Goal: Task Accomplishment & Management: Use online tool/utility

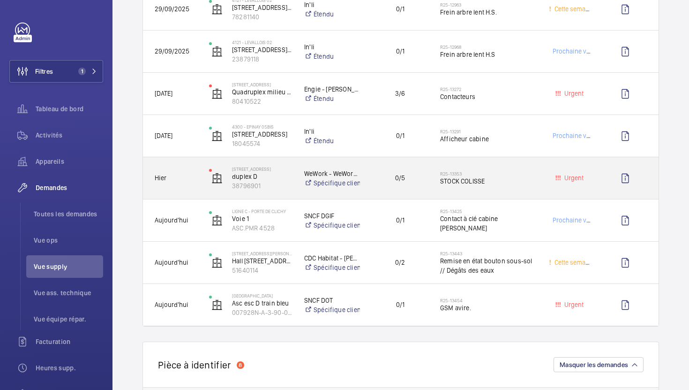
scroll to position [237, 0]
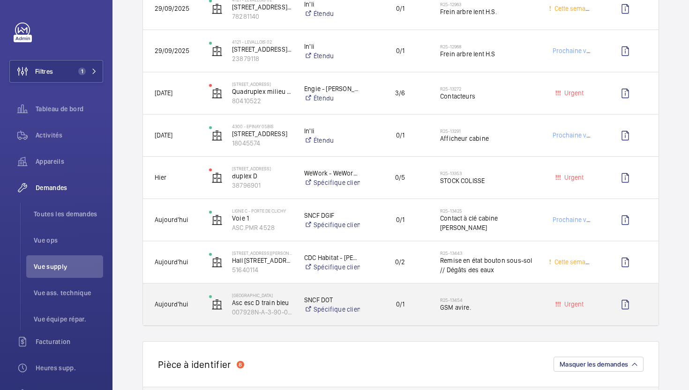
click at [425, 315] on div "0/1" at bounding box center [394, 304] width 67 height 30
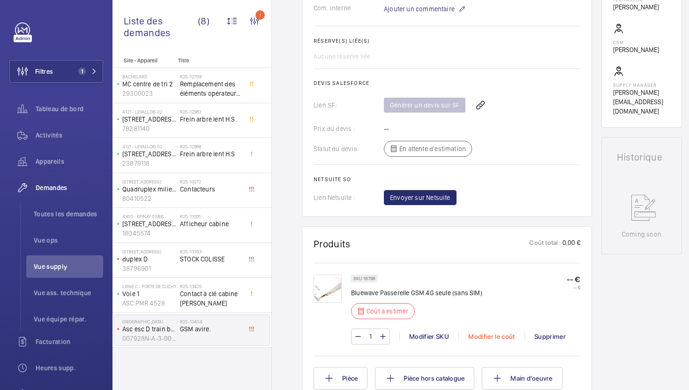
scroll to position [335, 0]
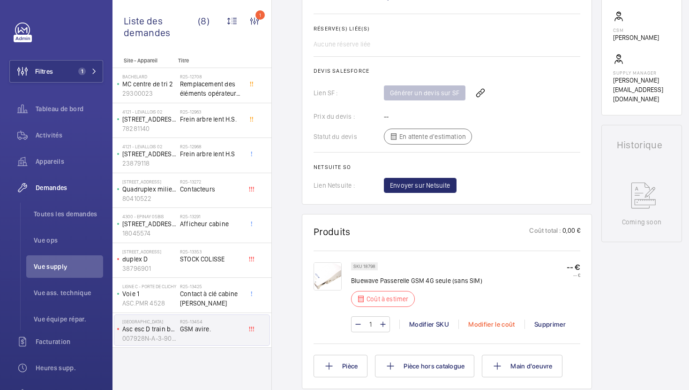
click at [485, 324] on div "Modifier le coût" at bounding box center [492, 323] width 66 height 9
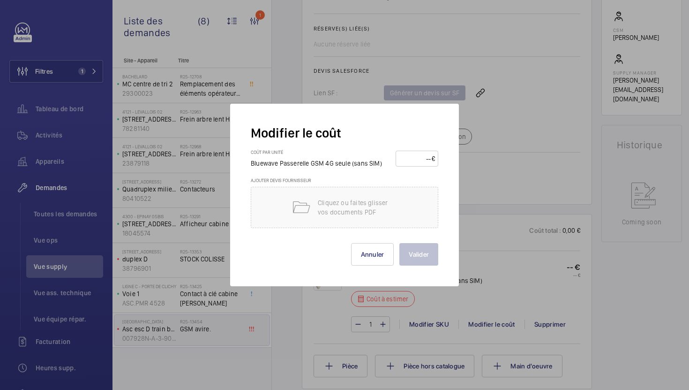
click at [413, 157] on input "number" at bounding box center [415, 158] width 33 height 15
type input "220"
click at [419, 258] on button "Valider" at bounding box center [418, 254] width 39 height 23
